Goal: Information Seeking & Learning: Learn about a topic

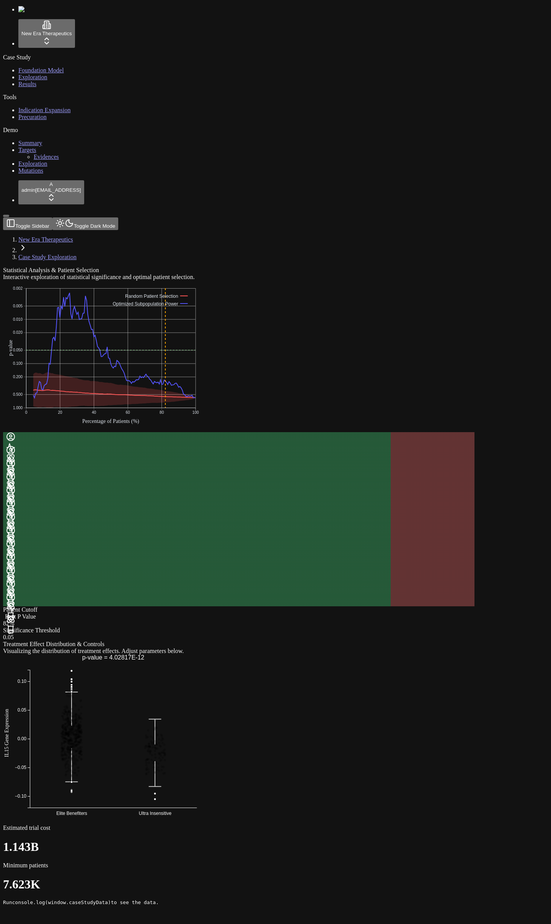
drag, startPoint x: 378, startPoint y: 640, endPoint x: 362, endPoint y: 632, distance: 17.8
click at [382, 643] on div "Statistical Analysis & Patient Selection Interactive exploration of statistical…" at bounding box center [239, 586] width 472 height 639
click at [57, 911] on html "New Era Therapeutics Case Study Foundation Model Exploration Results Tools Indi…" at bounding box center [275, 455] width 551 height 911
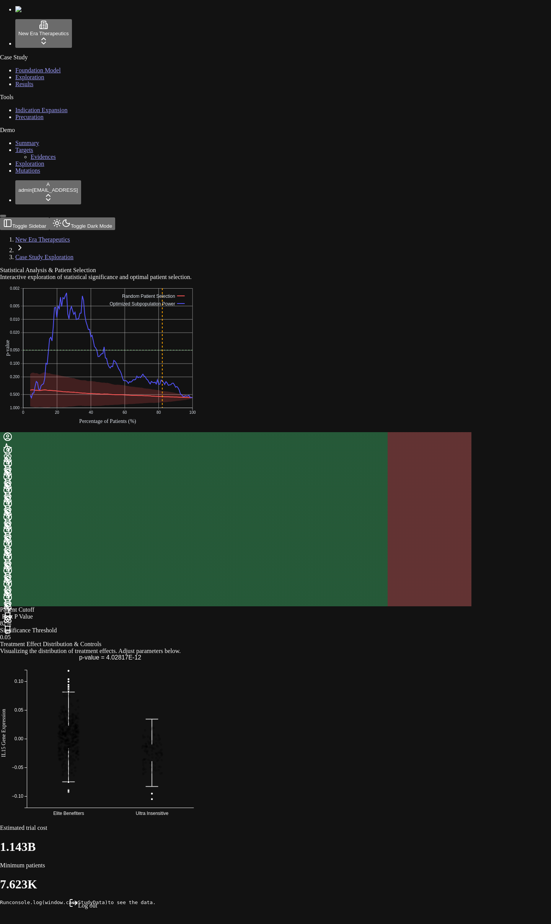
click at [79, 909] on div "Log out" at bounding box center [83, 904] width 28 height 11
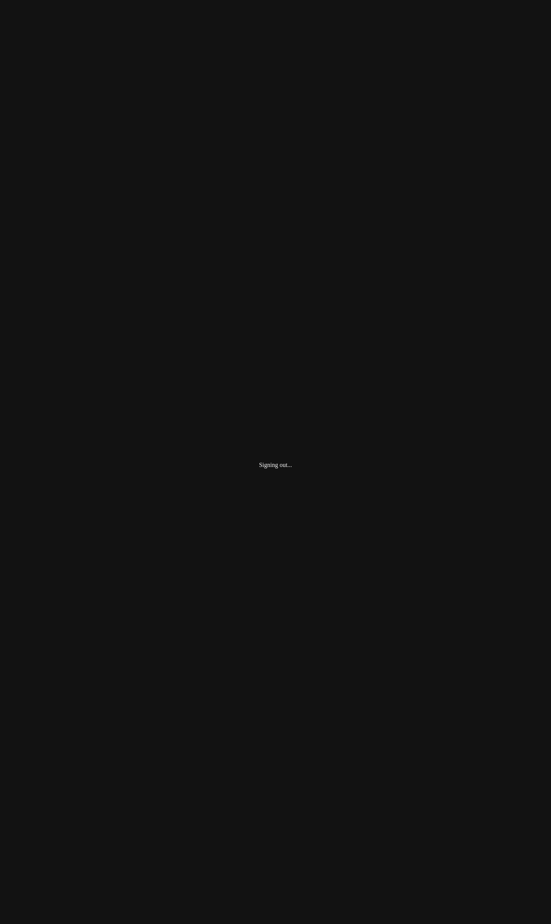
click at [147, 608] on div "Signing out..." at bounding box center [275, 465] width 545 height 924
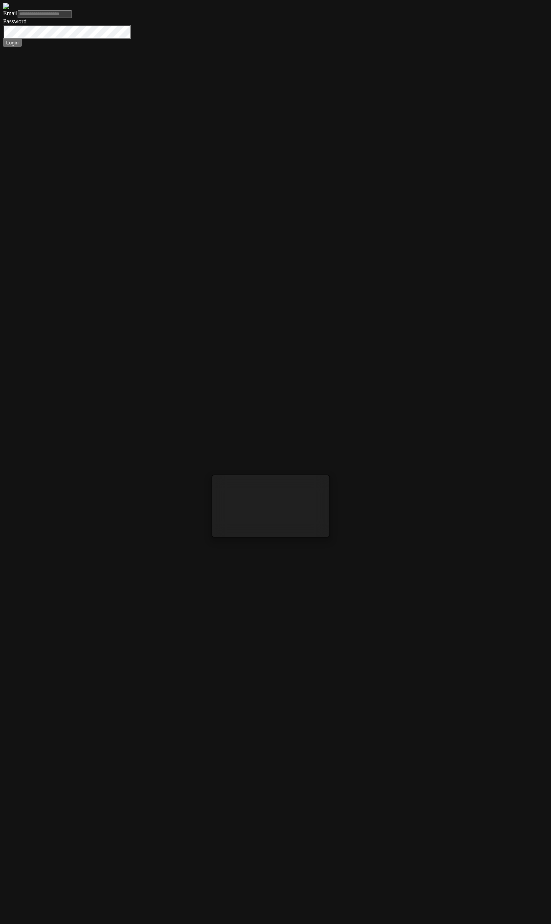
drag, startPoint x: 336, startPoint y: 624, endPoint x: 274, endPoint y: 525, distance: 116.5
click at [336, 47] on form "Email Password Login" at bounding box center [275, 25] width 545 height 44
click at [273, 47] on div "Email Password Login" at bounding box center [275, 28] width 545 height 37
click at [72, 18] on input "Email" at bounding box center [45, 14] width 54 height 8
type input "****"
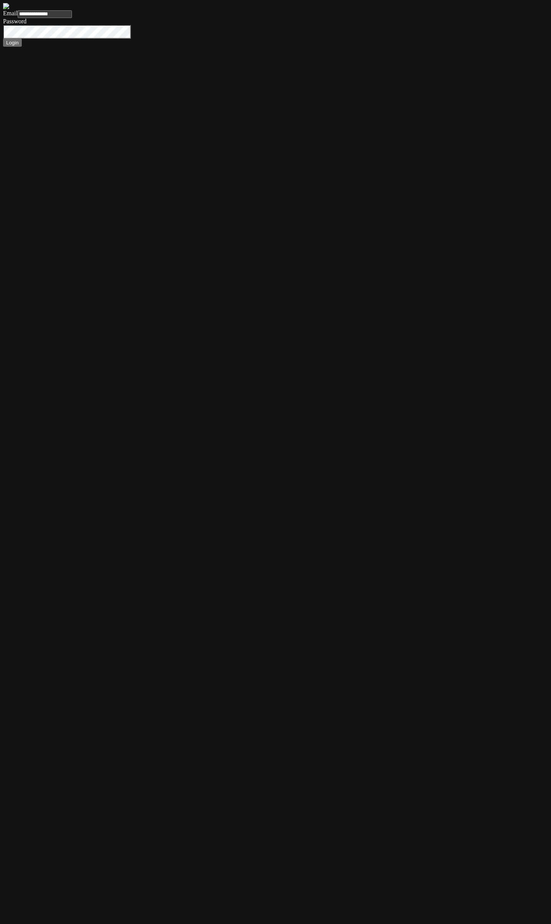
type input "**********"
click at [3, 39] on button "Login" at bounding box center [12, 43] width 19 height 8
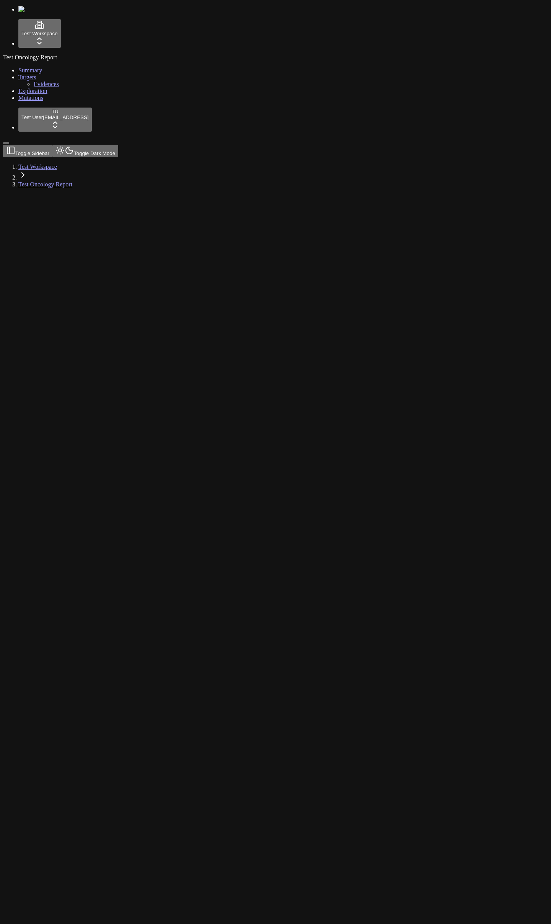
click at [37, 101] on link "Mutations" at bounding box center [30, 98] width 25 height 7
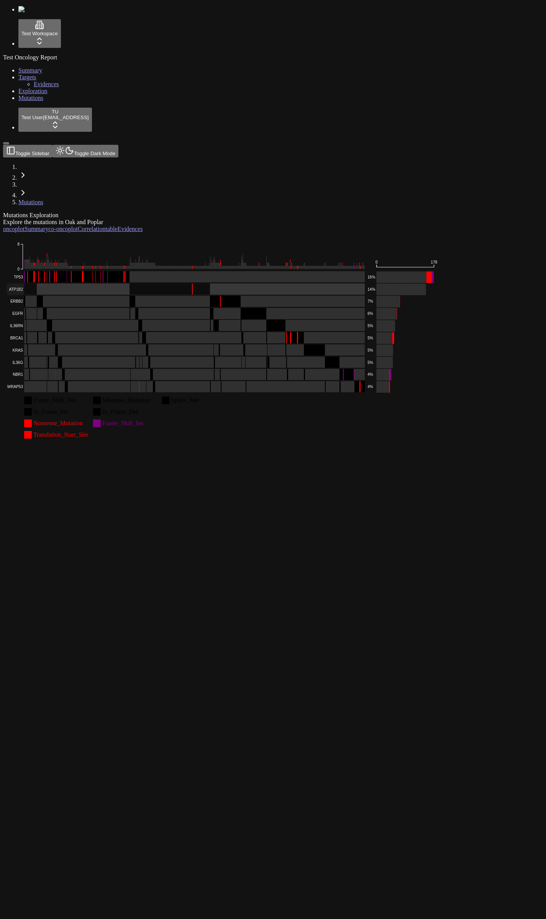
click at [128, 271] on rect at bounding box center [186, 276] width 358 height 11
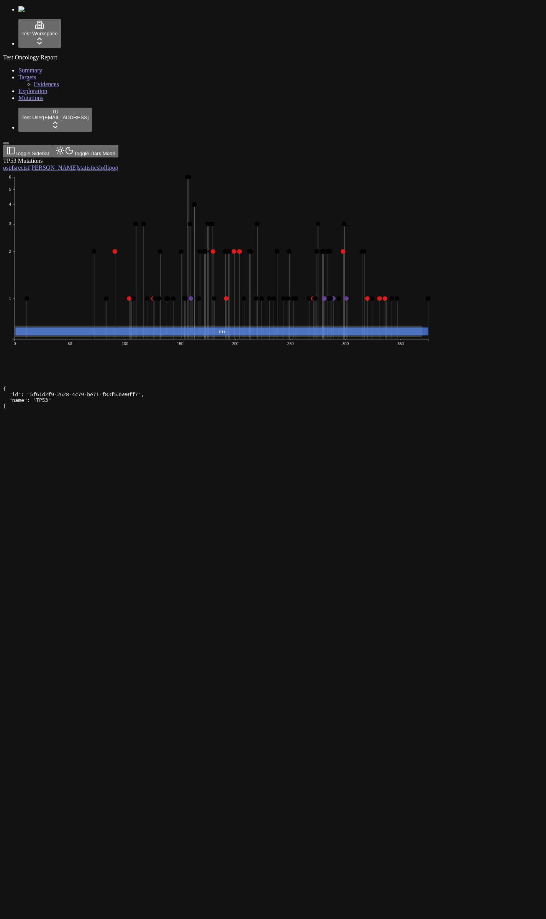
click at [273, 157] on div "TP53 Mutations os pfs recist orr statistics lollipop 1 2 3 4 5 6 0 50 100 150 2…" at bounding box center [236, 268] width 466 height 223
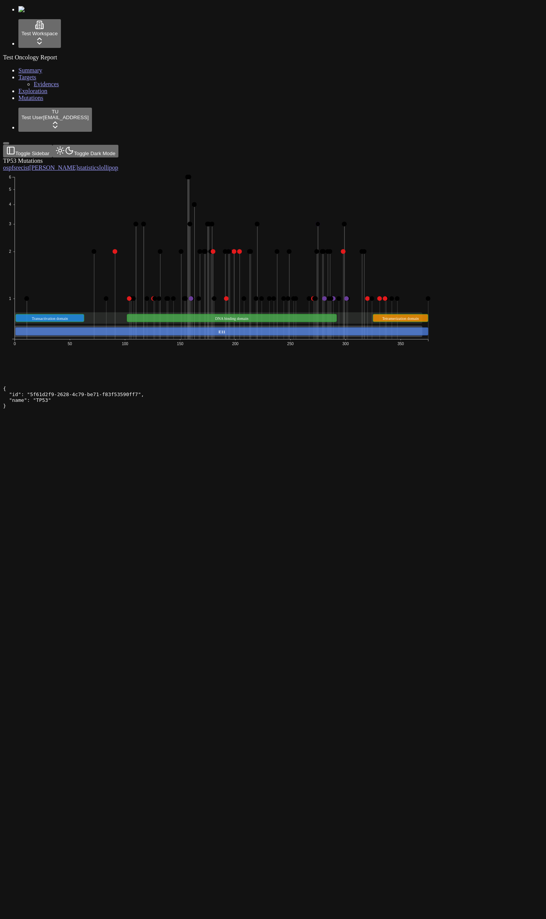
click at [282, 350] on div "TP53 Mutations os pfs recist orr statistics lollipop 1 2 3 4 5 6 0 50 100 150 2…" at bounding box center [236, 268] width 466 height 223
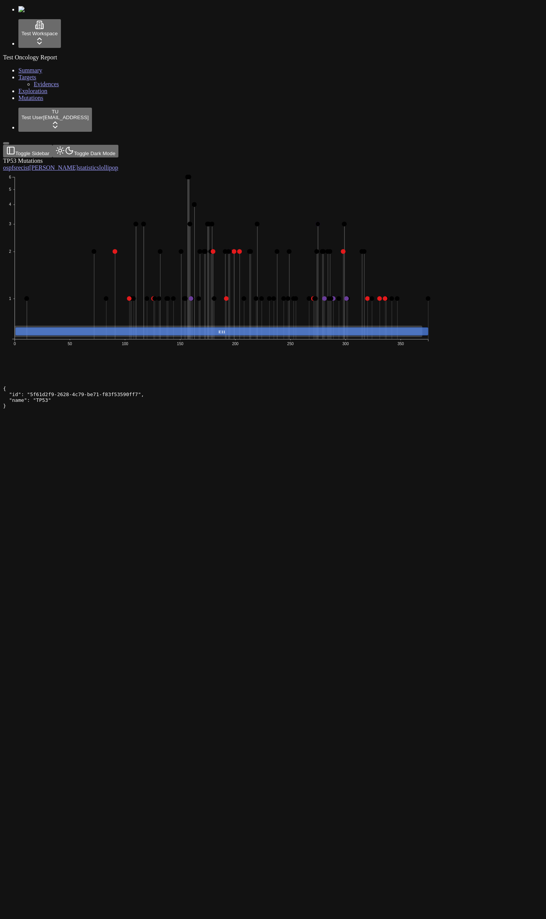
click at [203, 355] on div "TP53 Mutations os pfs recist [PERSON_NAME] statistics lollipop 1 2 3 4 5 6 0 50…" at bounding box center [236, 268] width 466 height 223
click at [235, 304] on div "TP53 Mutations os pfs recist [PERSON_NAME] statistics lollipop 1 2 3 4 5 6 0 50…" at bounding box center [236, 268] width 466 height 223
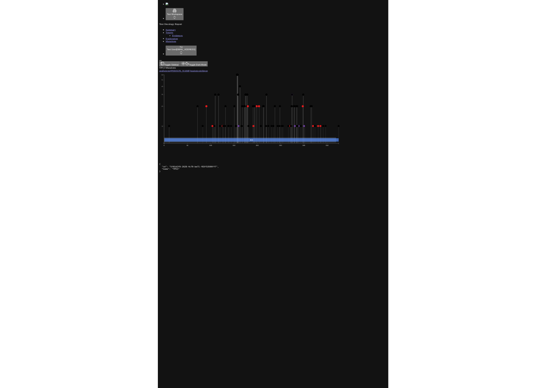
scroll to position [4, 0]
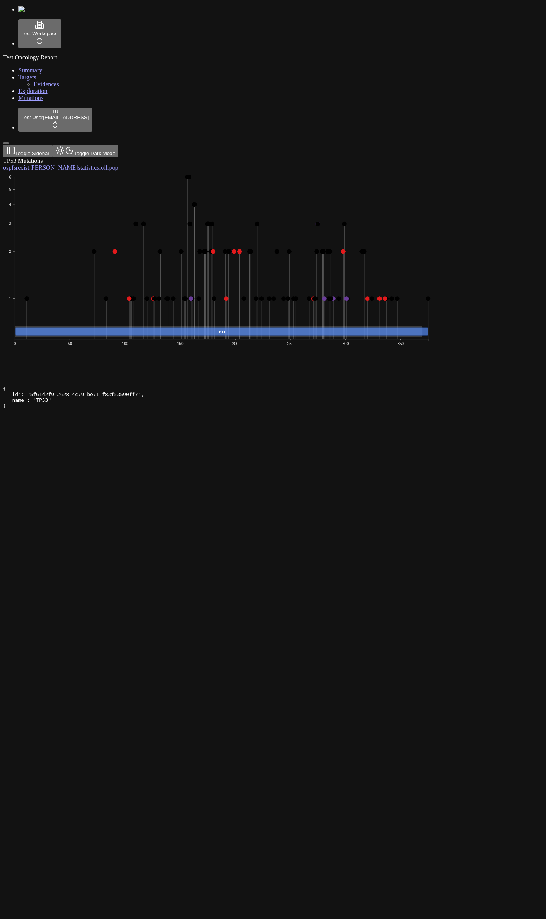
click at [271, 307] on div "TP53 Mutations os pfs recist orr statistics lollipop 1 2 3 4 5 6 0 50 100 150 2…" at bounding box center [236, 268] width 466 height 223
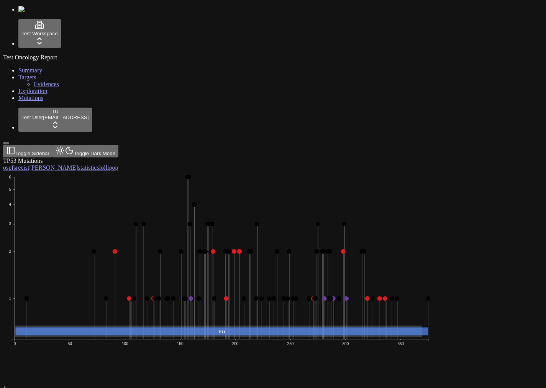
scroll to position [4, 0]
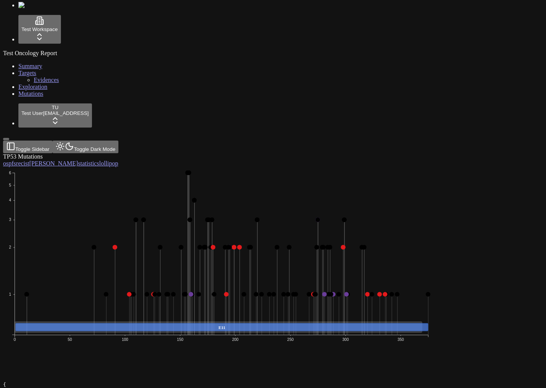
drag, startPoint x: 271, startPoint y: 262, endPoint x: 186, endPoint y: 319, distance: 101.9
click at [271, 262] on icon "1 2 3 4 5 6 0 50 100 150 200 250 300 350 E11" at bounding box center [221, 271] width 437 height 208
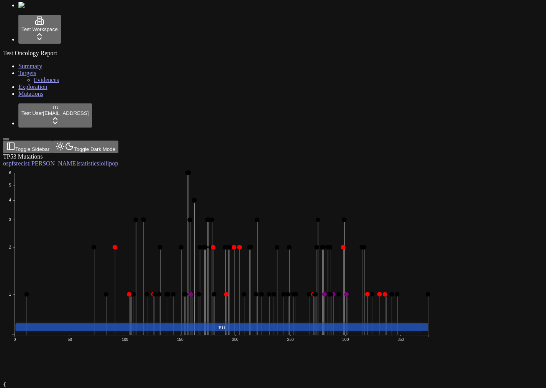
click at [192, 167] on icon "1 2 3 4 5 6 0 50 100 150 200 250 300 350 E11" at bounding box center [221, 271] width 437 height 208
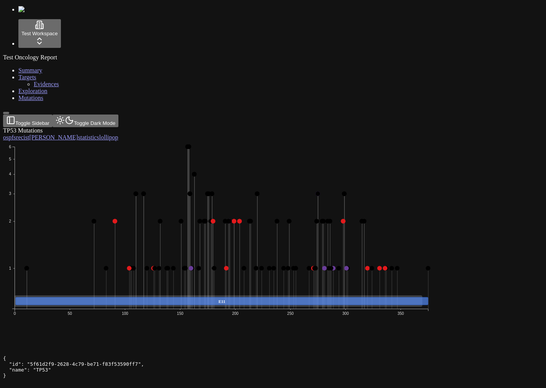
scroll to position [4, 0]
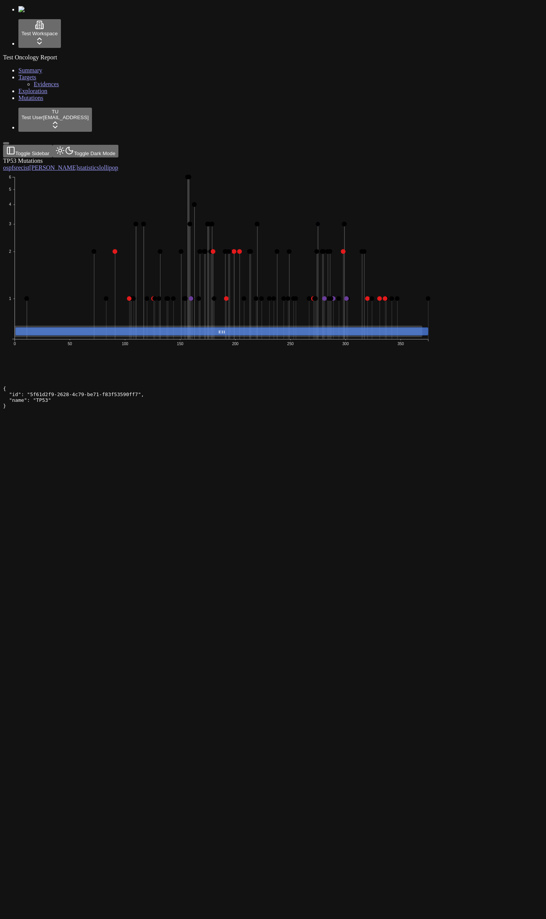
scroll to position [4, 0]
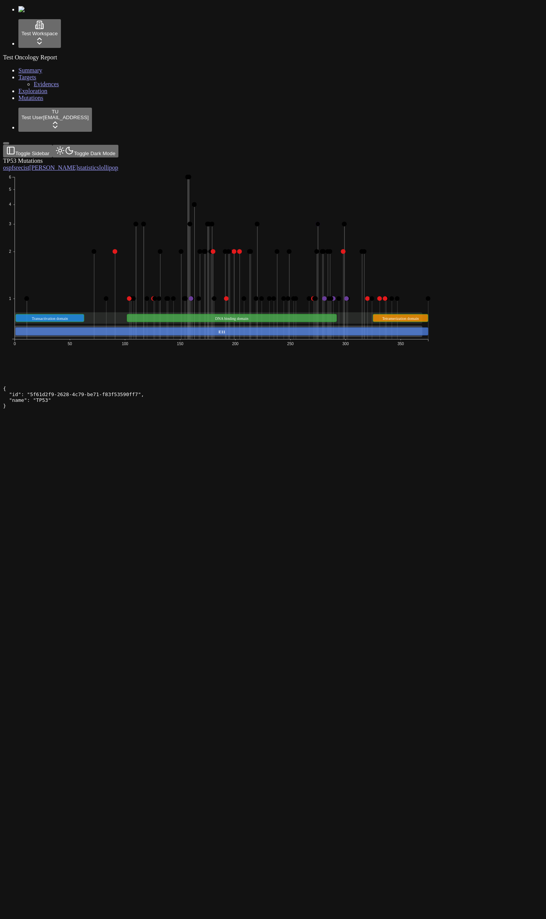
click at [445, 381] on div "TP53 Mutations os pfs recist orr statistics lollipop 1 2 3 4 5 6 0 50 100 150 2…" at bounding box center [236, 268] width 466 height 223
click at [193, 171] on icon "1 2 3 4 5 6 0 50 100 150 200 250 300 350 E11 DNA binding domain Transactivation…" at bounding box center [221, 275] width 437 height 208
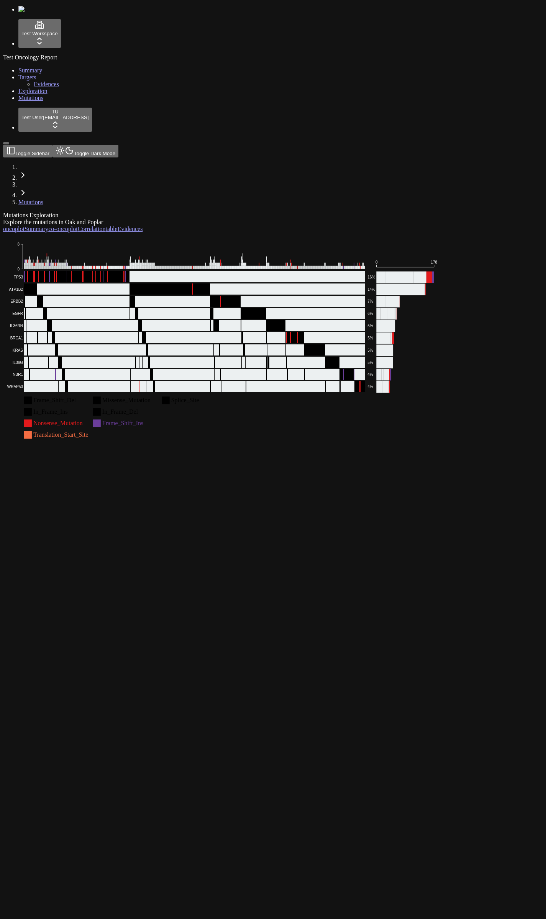
drag, startPoint x: 392, startPoint y: 333, endPoint x: 391, endPoint y: 329, distance: 4.8
click at [393, 333] on div "Mutations Exploration Explore the mutations in Oak and Poplar oncoplot Summary …" at bounding box center [236, 327] width 466 height 230
click at [279, 300] on div "Frame_Shift_Del Missense_Mutation Splice_Site In_Frame_Ins In_Frame_Del Nonsens…" at bounding box center [236, 336] width 466 height 209
click at [114, 344] on rect at bounding box center [186, 349] width 358 height 11
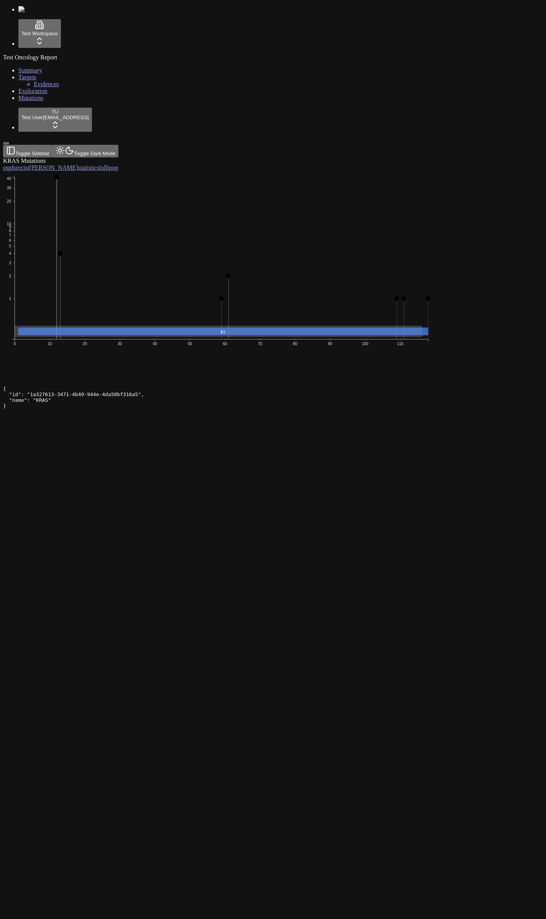
click at [62, 101] on div "Test Oncology Report Summary Targets Evidences Exploration Mutations" at bounding box center [273, 77] width 540 height 47
click at [61, 101] on div "Test Oncology Report Summary Targets Evidences Exploration Mutations" at bounding box center [273, 77] width 540 height 47
click at [304, 368] on div "KRAS Mutations os pfs recist orr statistics lollipop 1 2 3 4 5 6 7 8 9 10 20 30…" at bounding box center [236, 268] width 466 height 223
click at [297, 209] on icon "1 2 3 4 5 6 7 8 9 10 20 30 40 0 10 20 30 40 50 60 70 80 90 100 110 E5" at bounding box center [221, 275] width 437 height 208
